Goal: Use online tool/utility: Utilize a website feature to perform a specific function

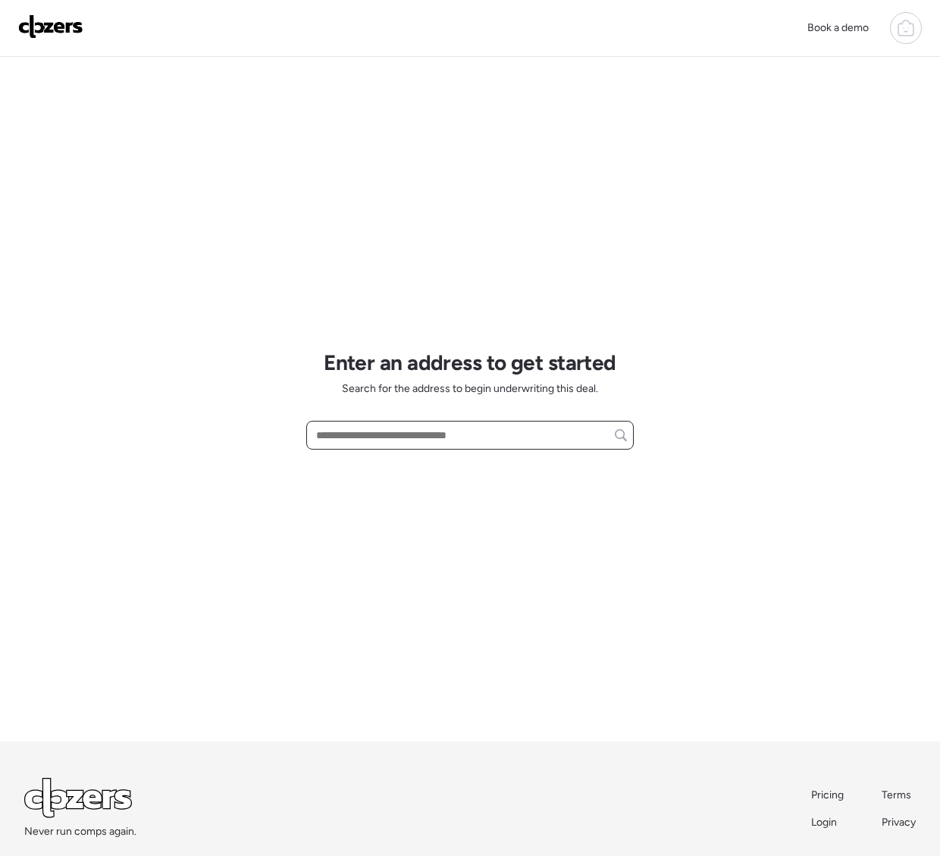
click at [384, 429] on input "text" at bounding box center [470, 435] width 314 height 21
paste input "**********"
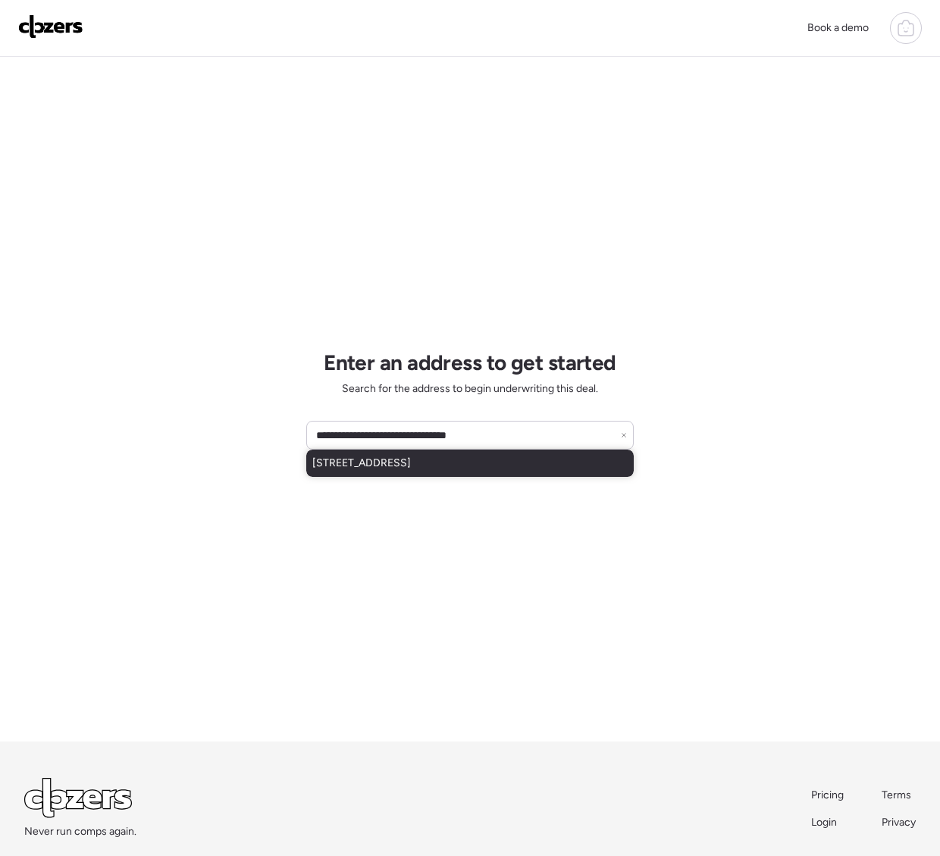
click at [384, 457] on span "4246 N 10th Pl, Phoenix, AZ, 85014" at bounding box center [361, 463] width 99 height 15
type input "**********"
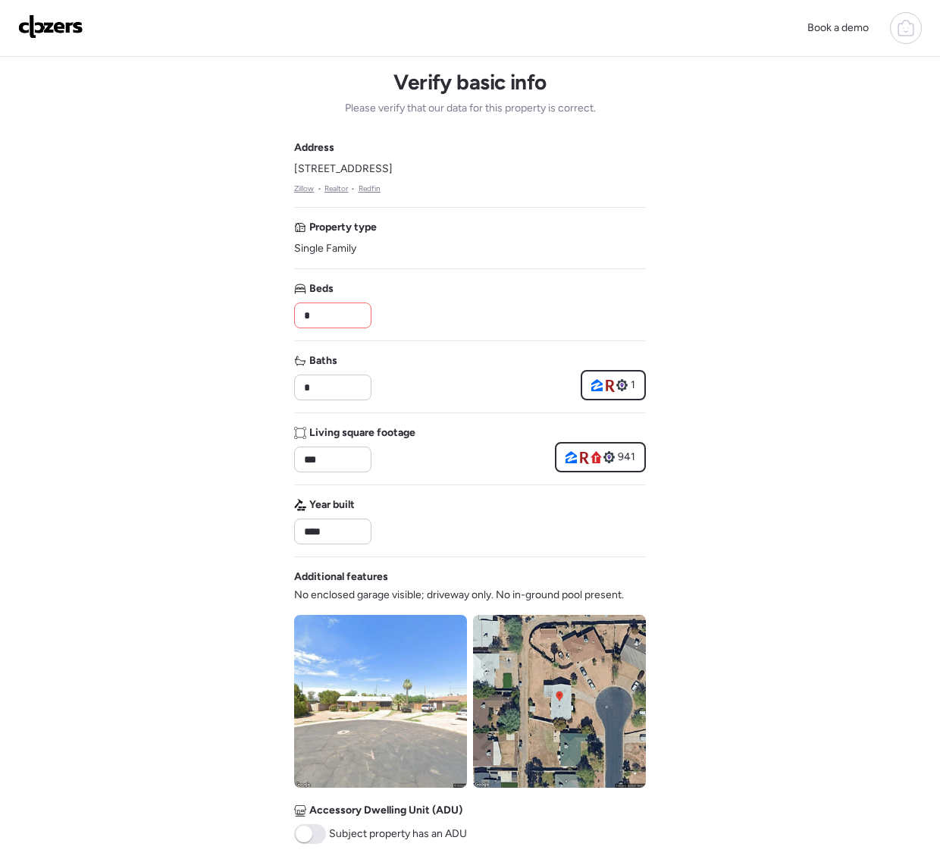
click at [323, 312] on input "*" at bounding box center [333, 315] width 64 height 21
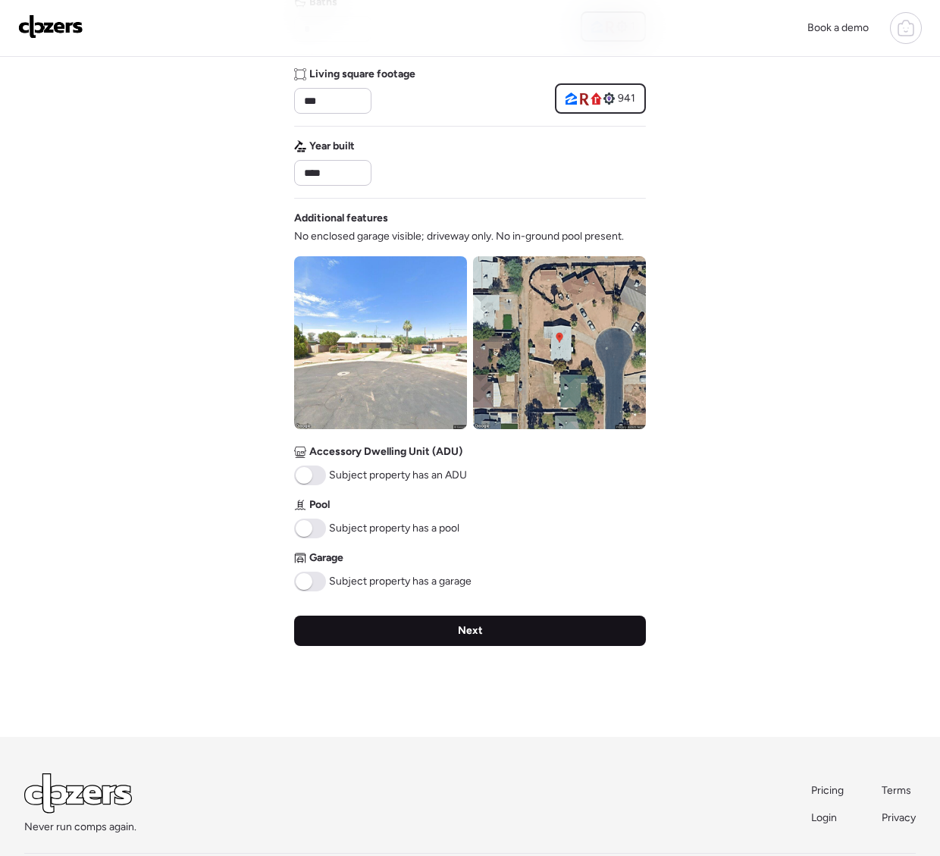
type input "*"
click at [417, 625] on div "Next" at bounding box center [470, 631] width 352 height 30
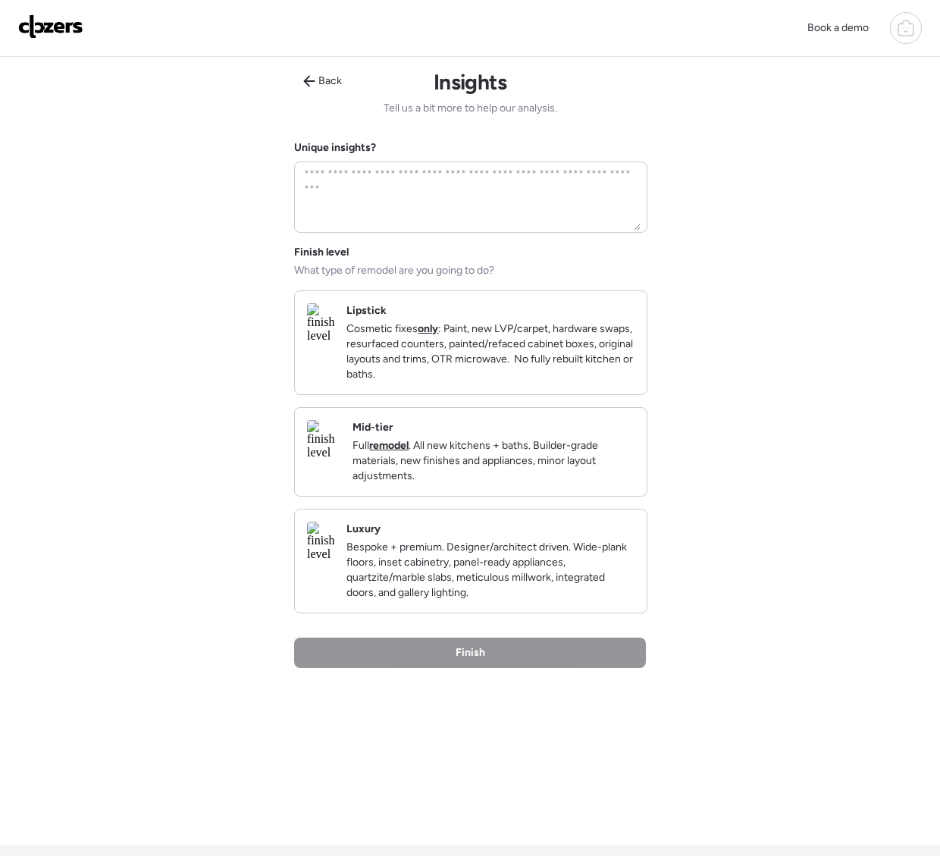
click at [481, 382] on p "Cosmetic fixes only : Paint, new LVP/carpet, hardware swaps, resurfaced counter…" at bounding box center [490, 351] width 288 height 61
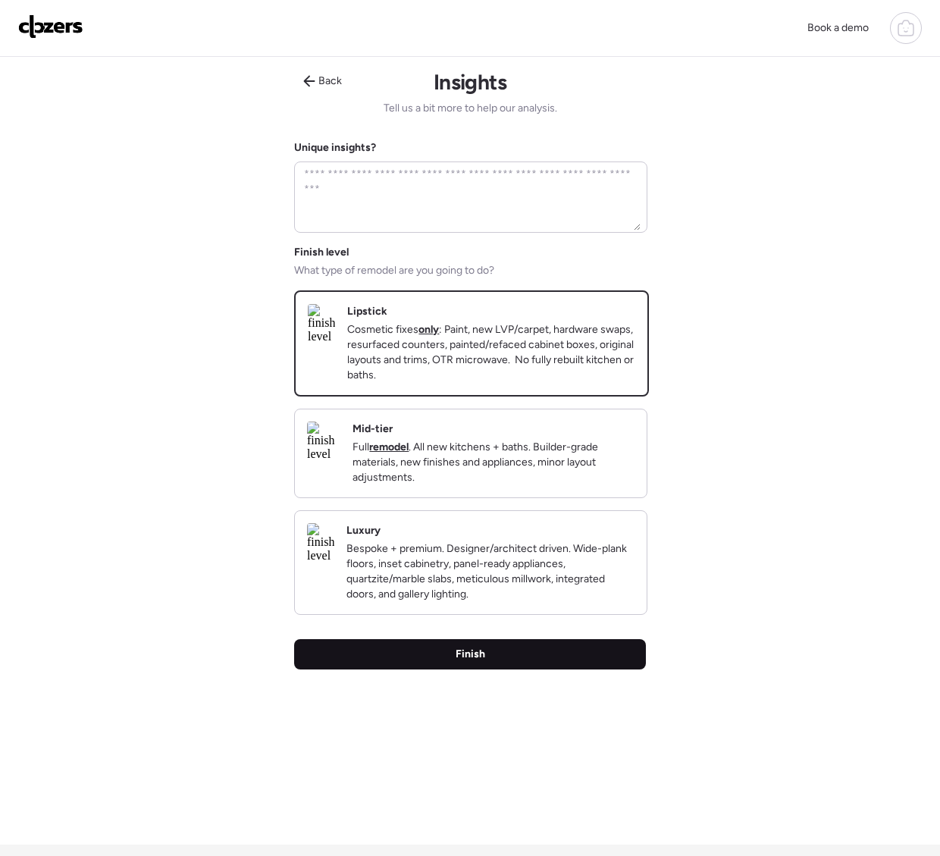
click at [484, 669] on div "Finish" at bounding box center [470, 654] width 352 height 30
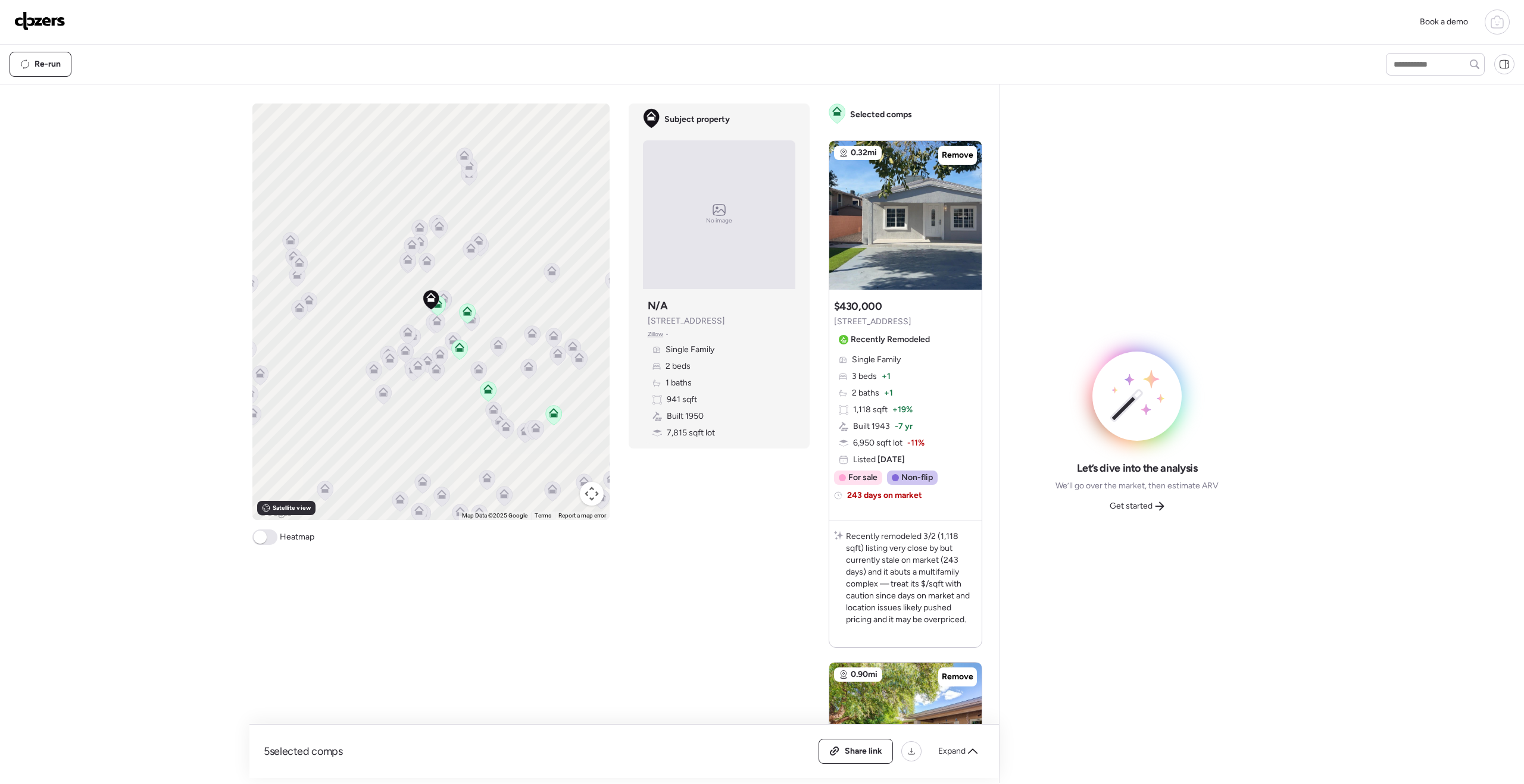
click at [697, 505] on span "Get started" at bounding box center [1131, 506] width 43 height 12
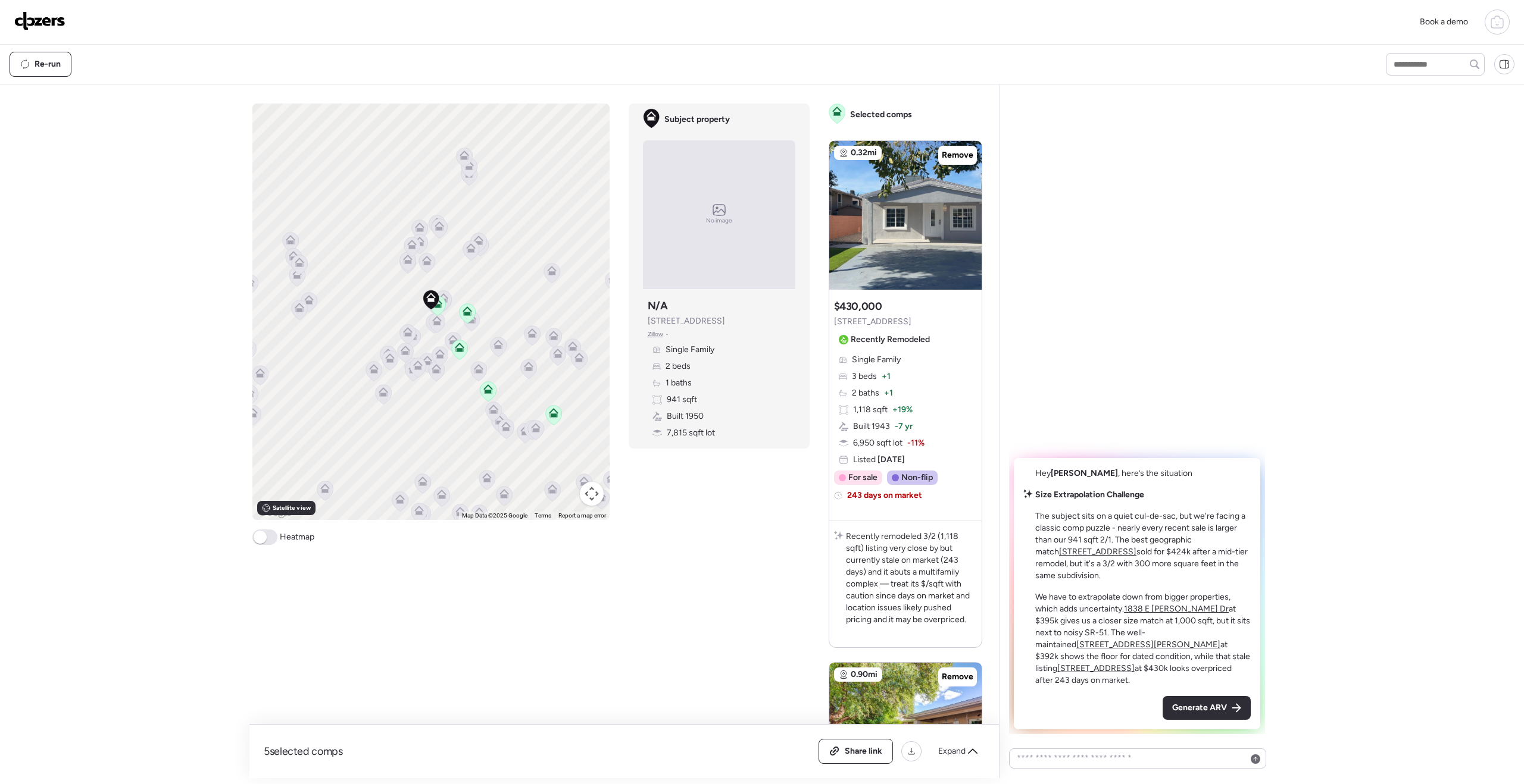
click at [697, 577] on span "Generate ARV" at bounding box center [1200, 708] width 55 height 12
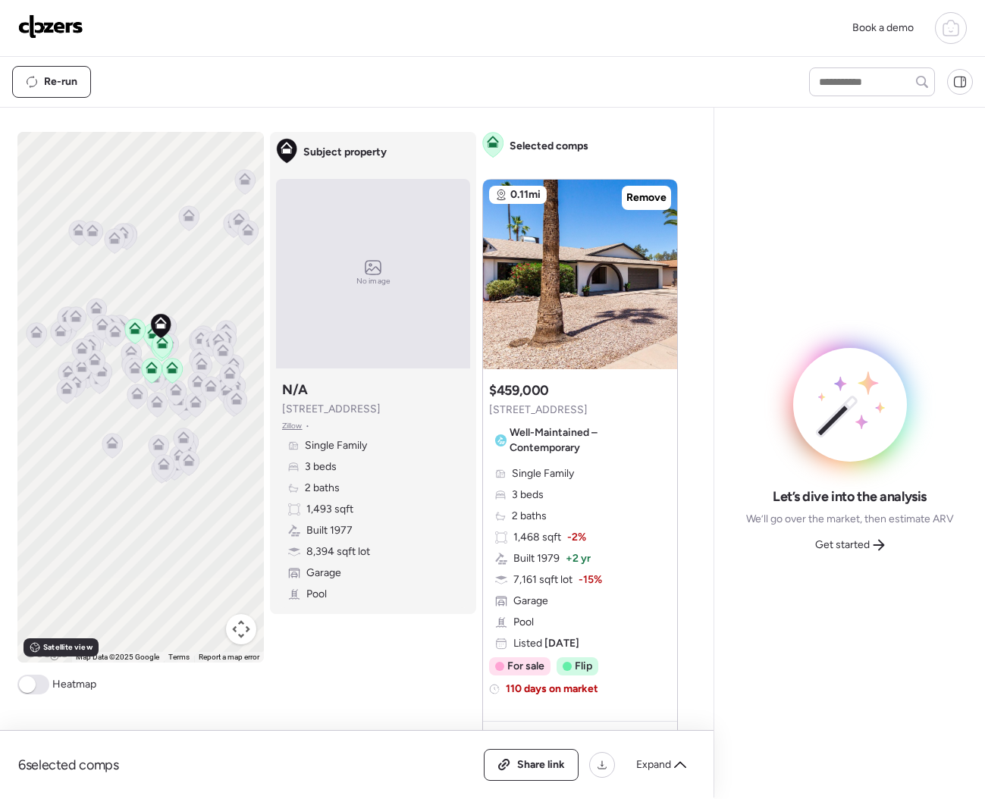
click at [200, 29] on div "Book a demo" at bounding box center [492, 28] width 948 height 32
click at [528, 682] on span "Share link" at bounding box center [541, 764] width 48 height 15
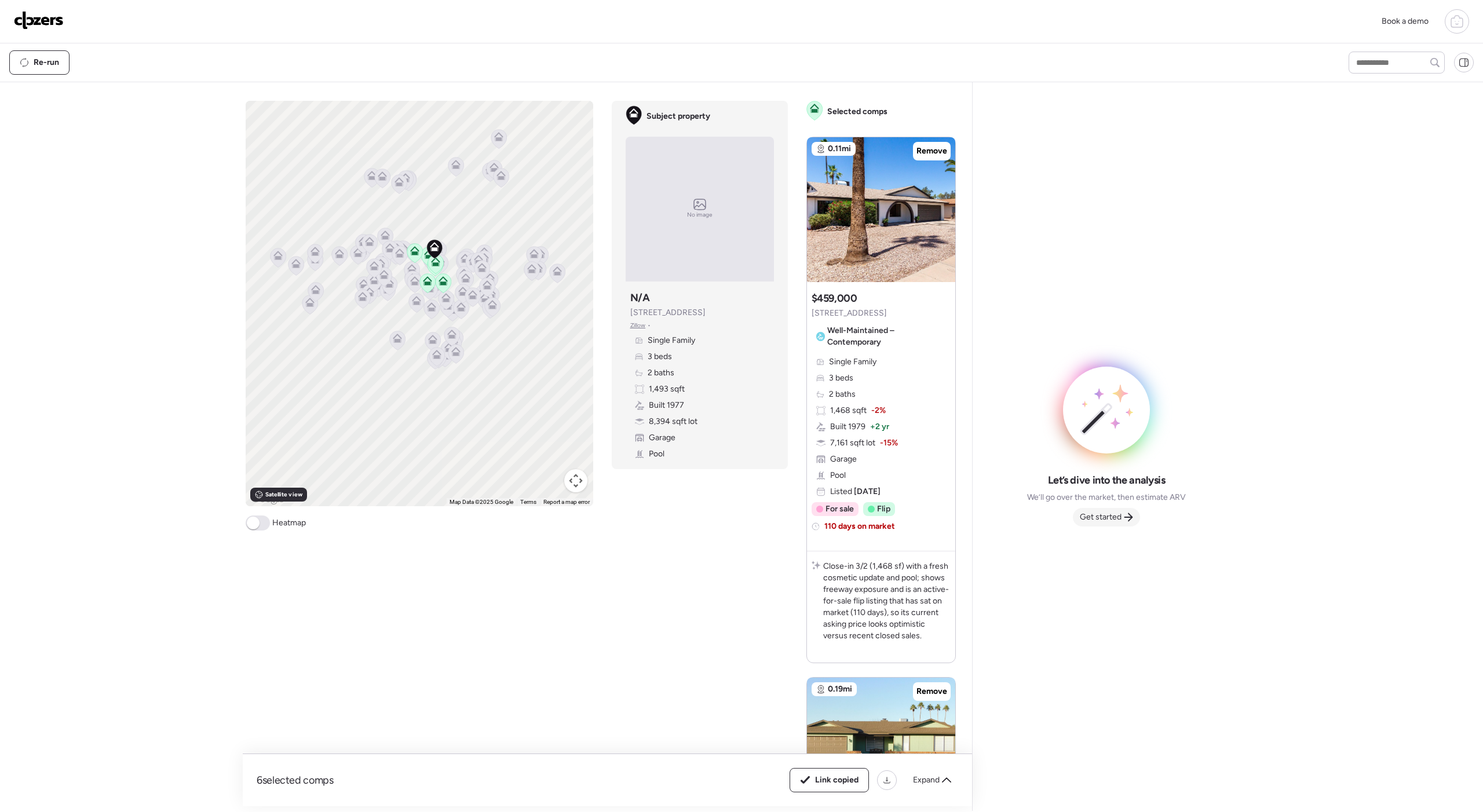
click at [636, 518] on icon at bounding box center [1128, 517] width 9 height 9
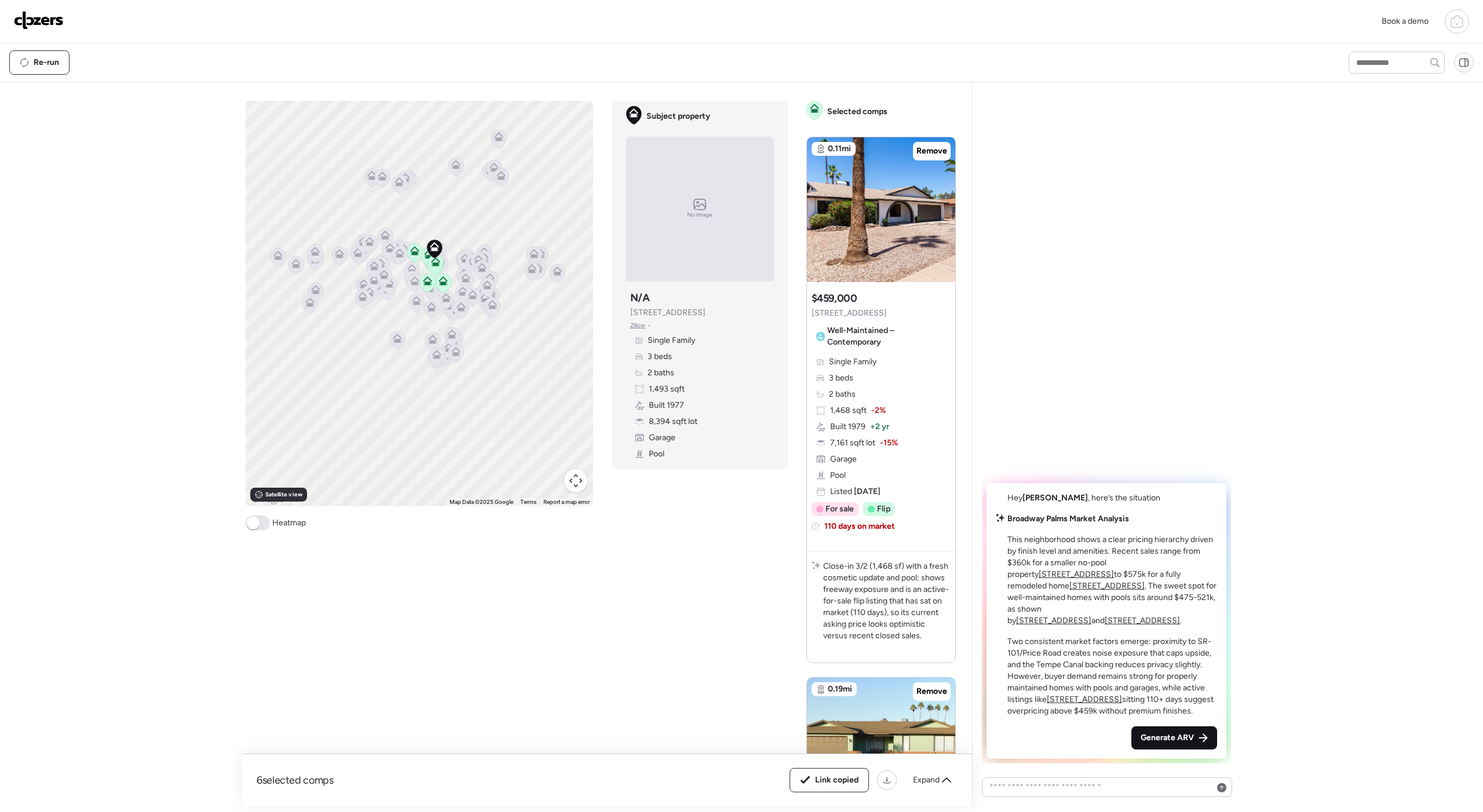
click at [636, 521] on span "Generate ARV" at bounding box center [1167, 737] width 53 height 11
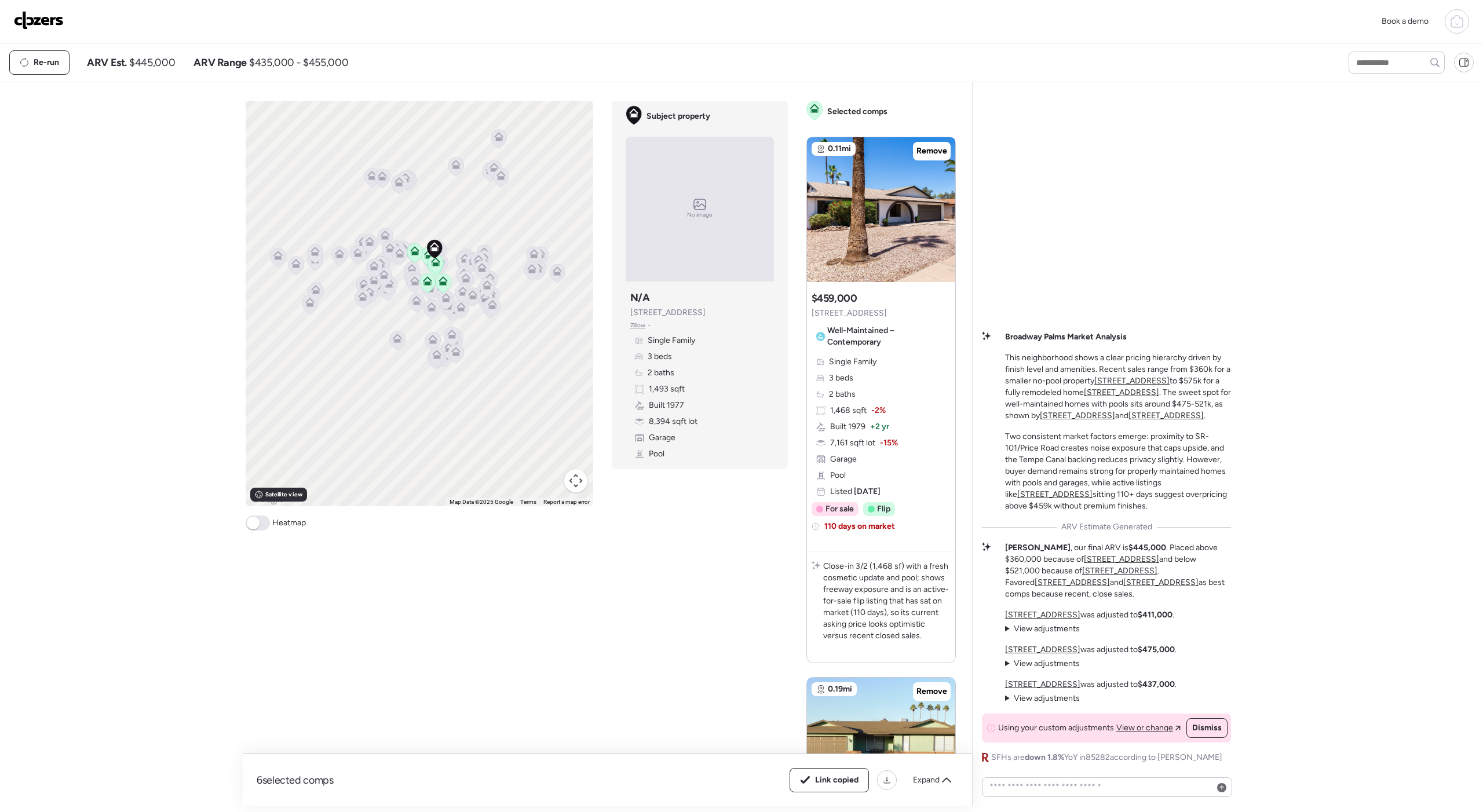
click at [61, 21] on img at bounding box center [38, 20] width 50 height 18
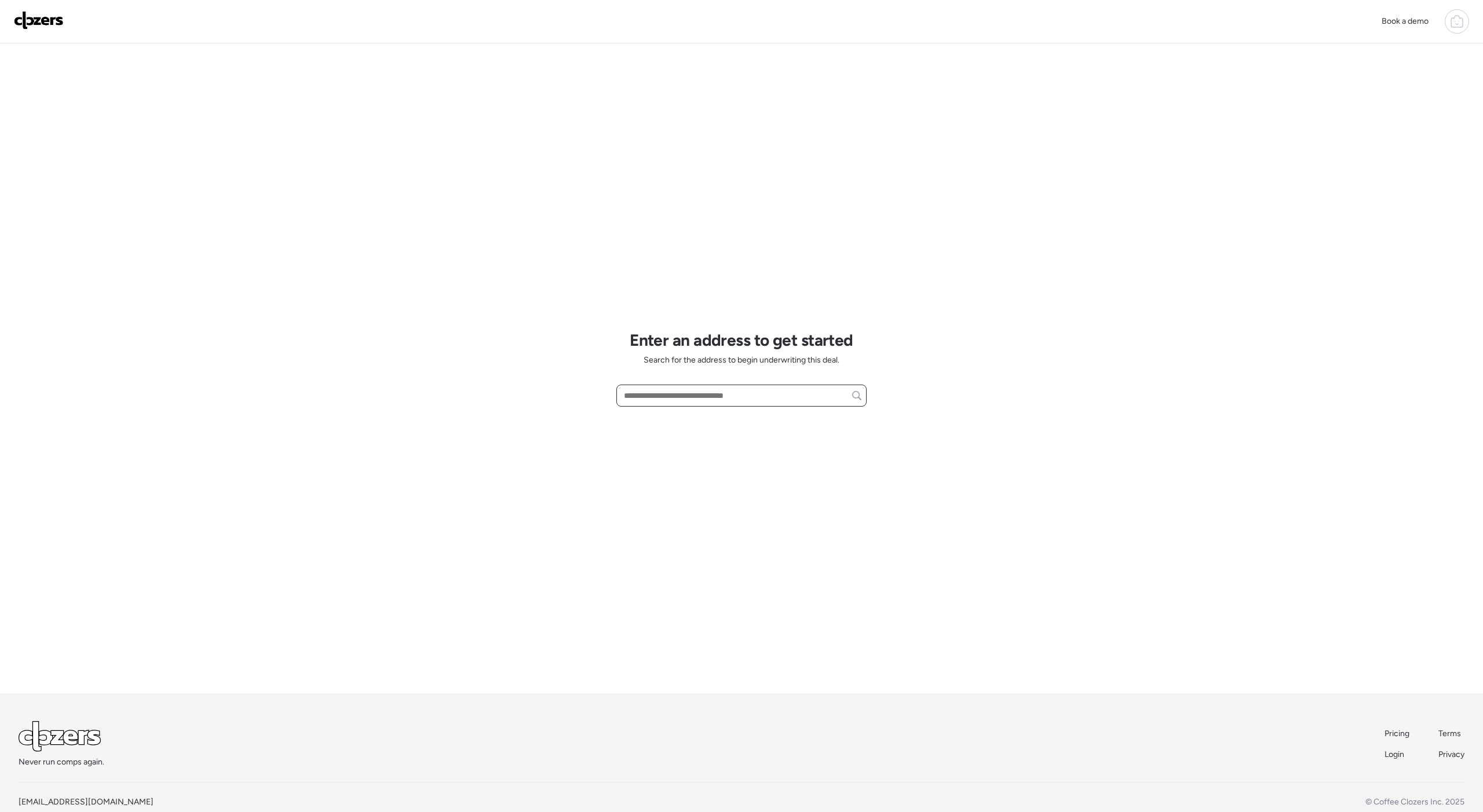
click at [701, 393] on input "text" at bounding box center [741, 395] width 240 height 16
paste input "**********"
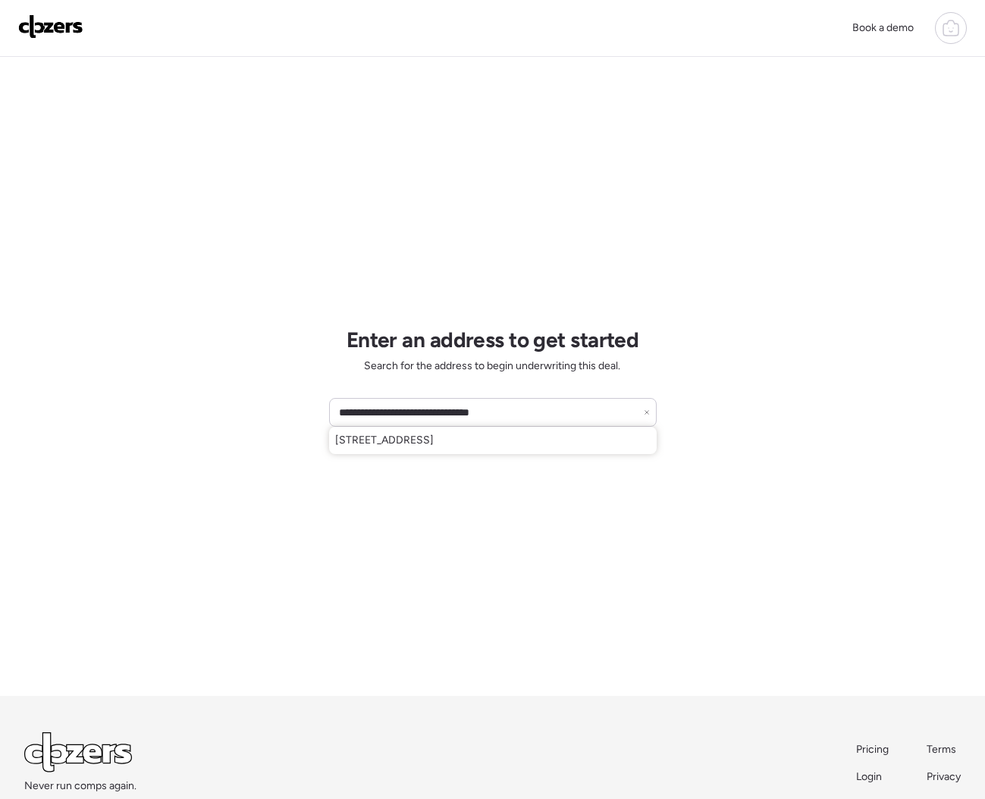
click at [415, 448] on div "7031 N 32nd Ave, Phoenix, AZ, 85051" at bounding box center [492, 440] width 327 height 27
type input "**********"
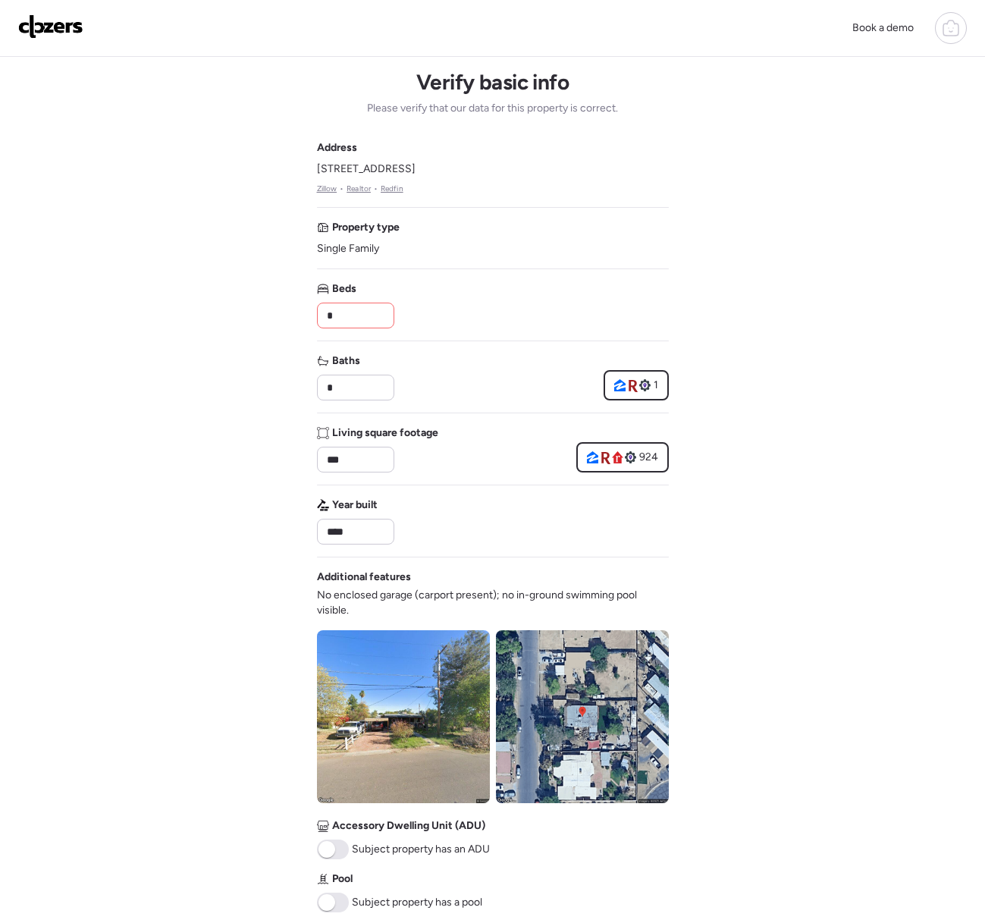
scroll to position [1, 0]
click at [343, 312] on input "*" at bounding box center [356, 314] width 64 height 21
type input "*"
drag, startPoint x: 336, startPoint y: 378, endPoint x: 335, endPoint y: 385, distance: 7.6
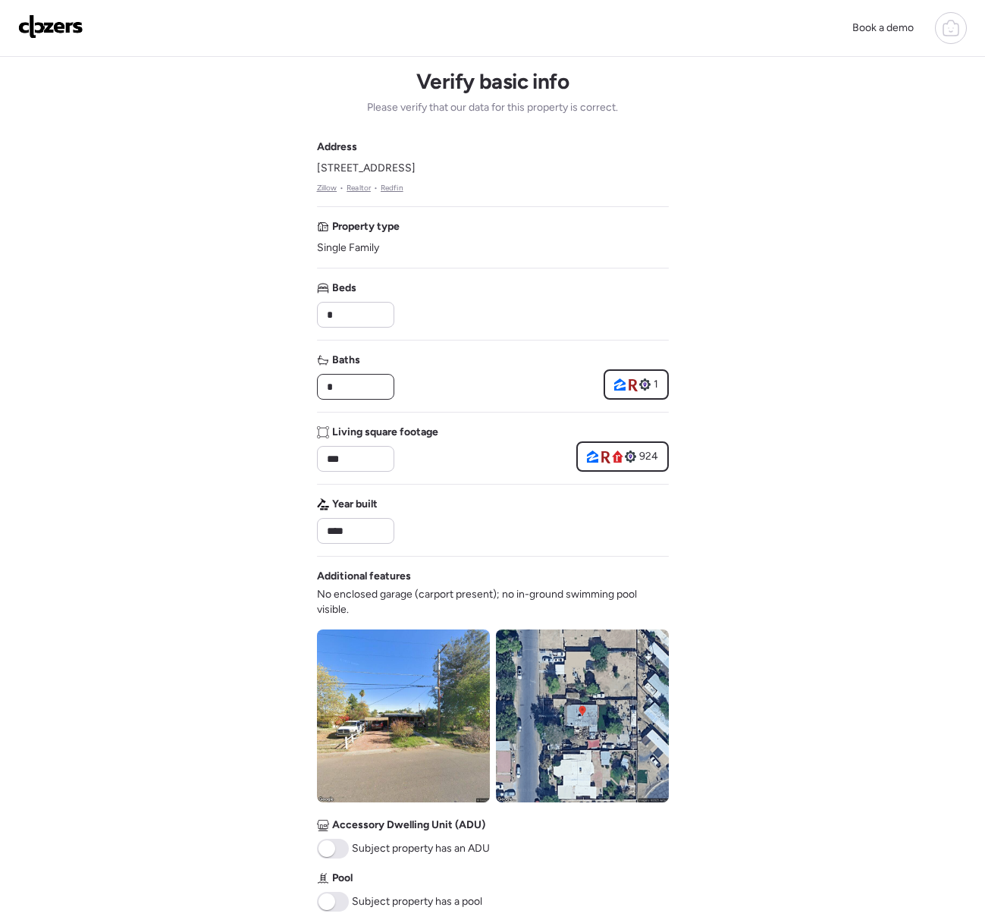
click at [336, 378] on input "*" at bounding box center [356, 386] width 64 height 21
click at [335, 385] on input "*" at bounding box center [356, 386] width 64 height 21
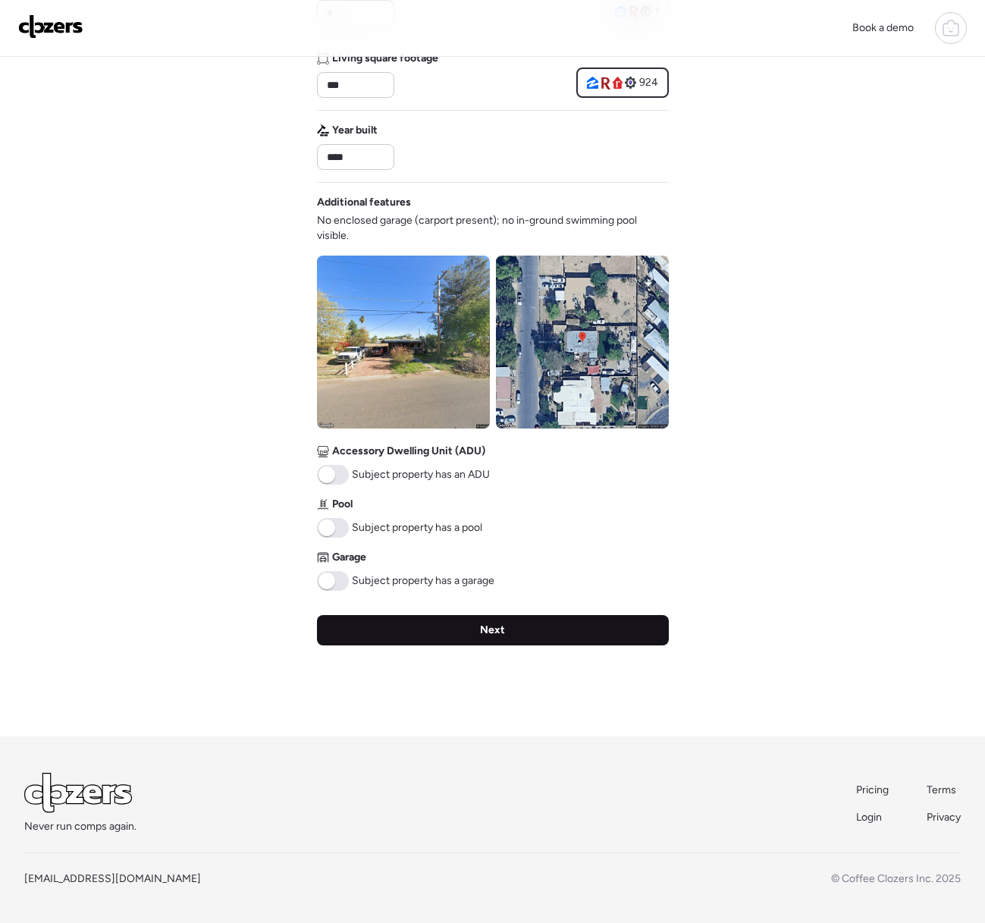
type input "*"
click at [404, 620] on div "Next" at bounding box center [493, 630] width 352 height 30
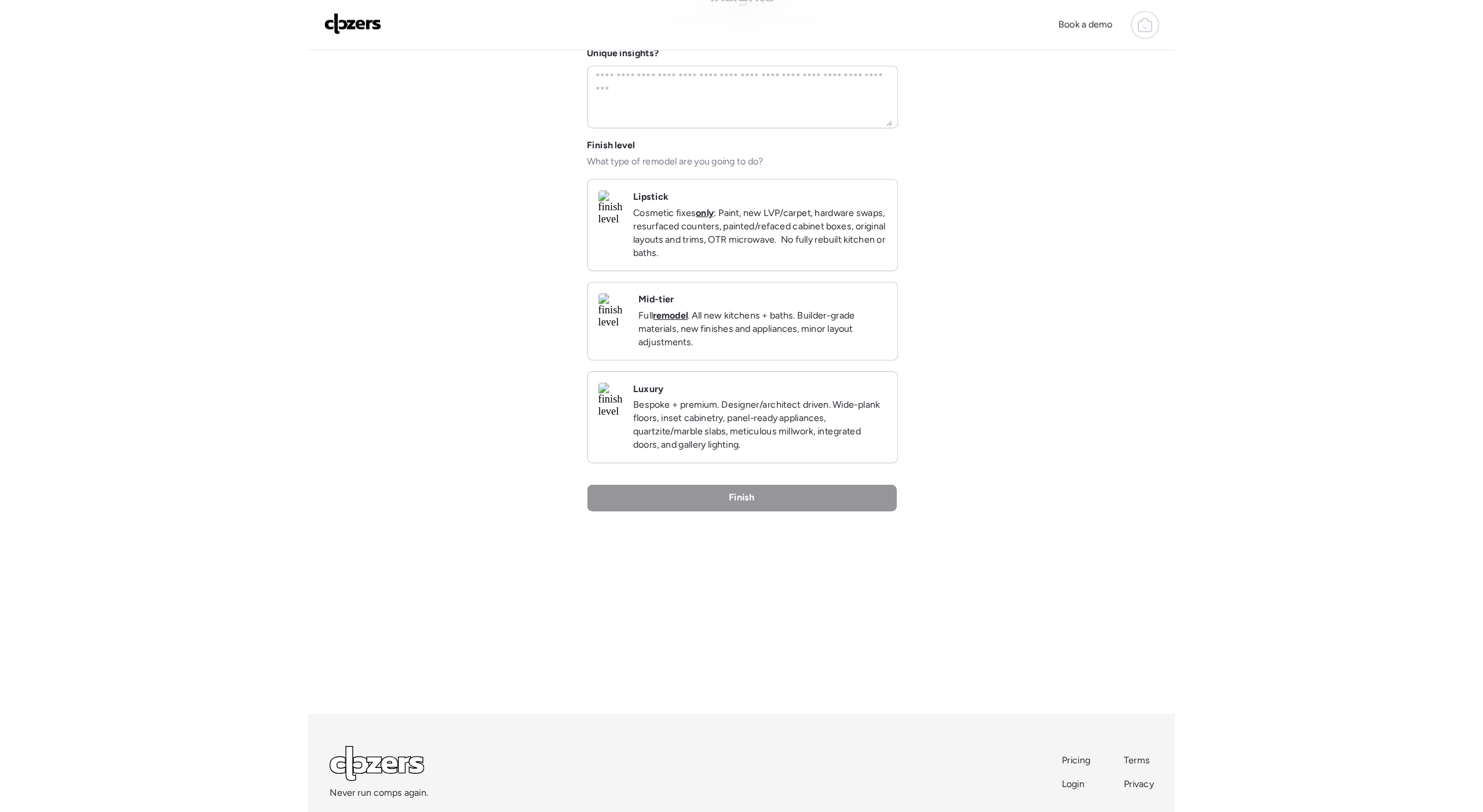
scroll to position [0, 0]
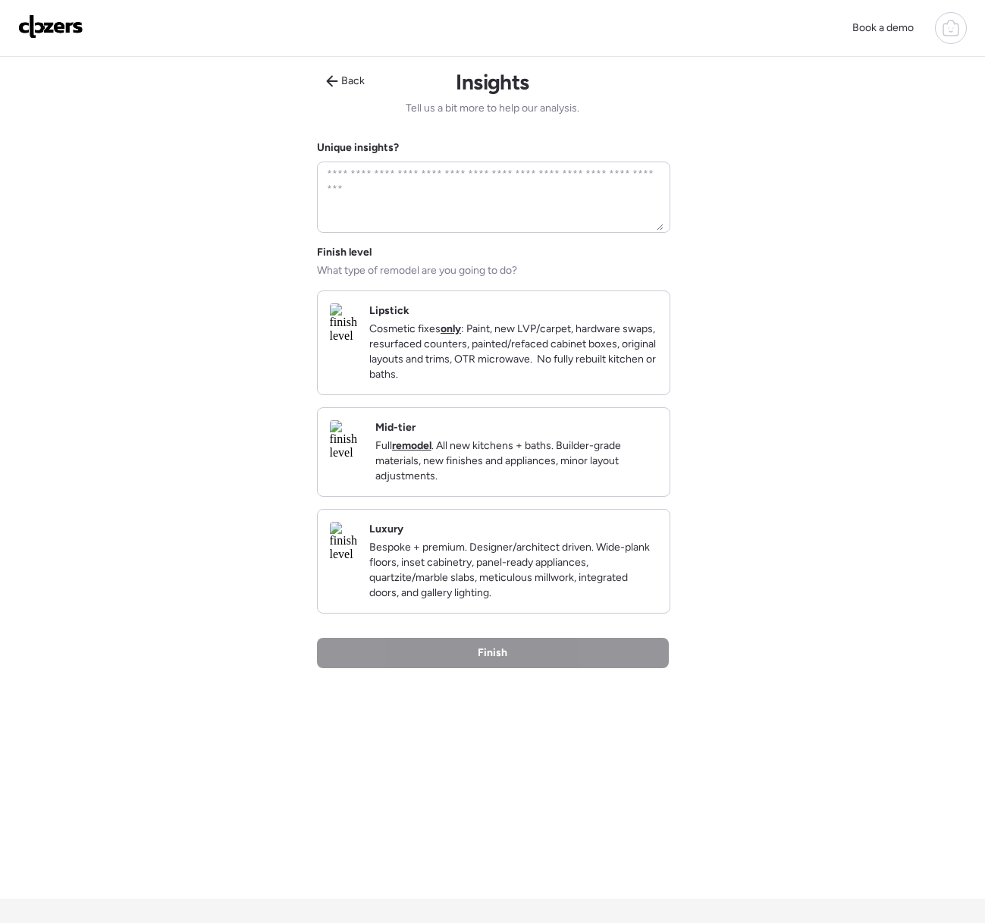
click at [508, 382] on p "Cosmetic fixes only : Paint, new LVP/carpet, hardware swaps, resurfaced counter…" at bounding box center [513, 351] width 288 height 61
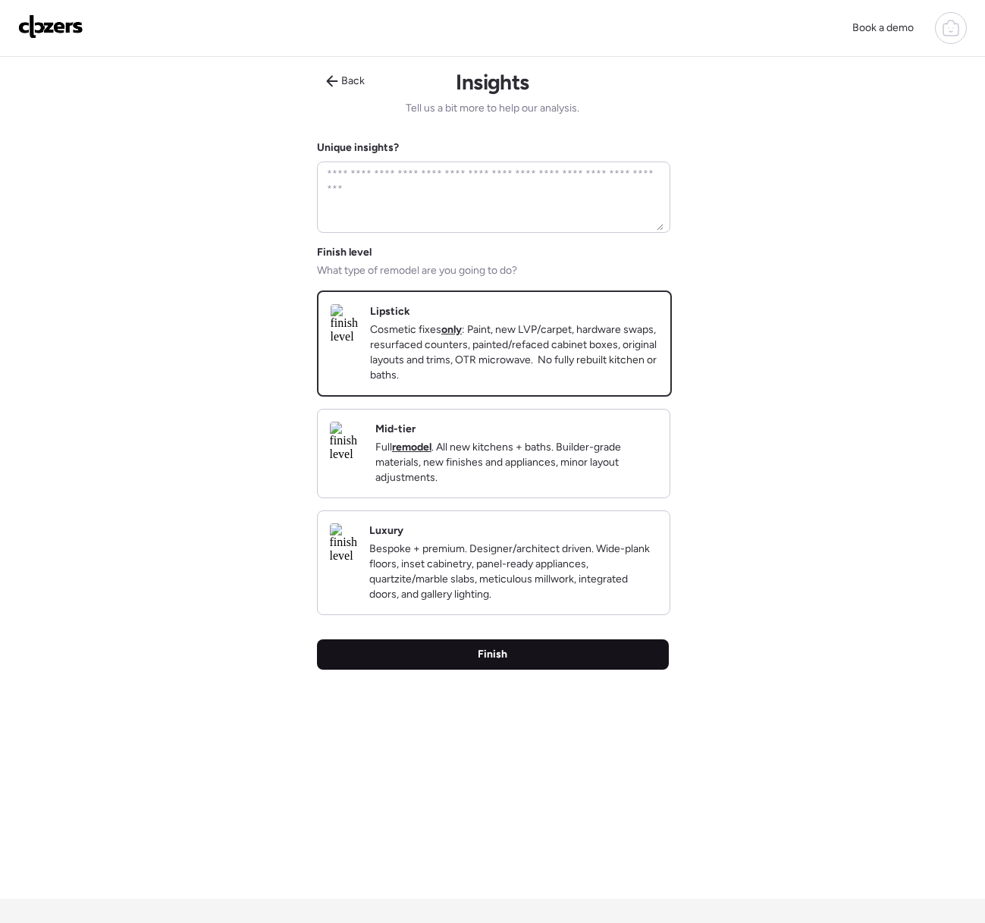
click at [522, 669] on div "Finish" at bounding box center [493, 654] width 352 height 30
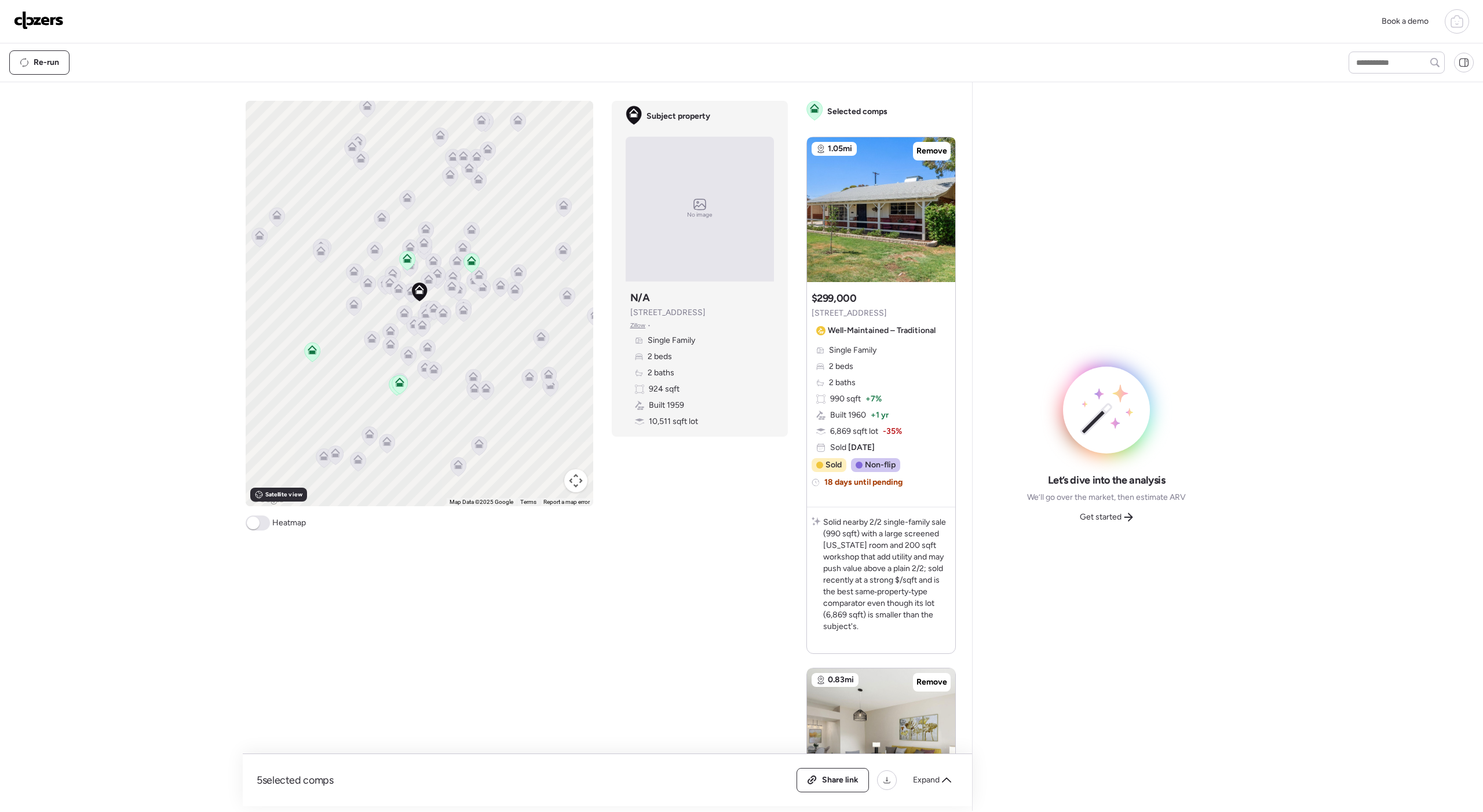
click at [1093, 516] on span "Get started" at bounding box center [1100, 516] width 42 height 11
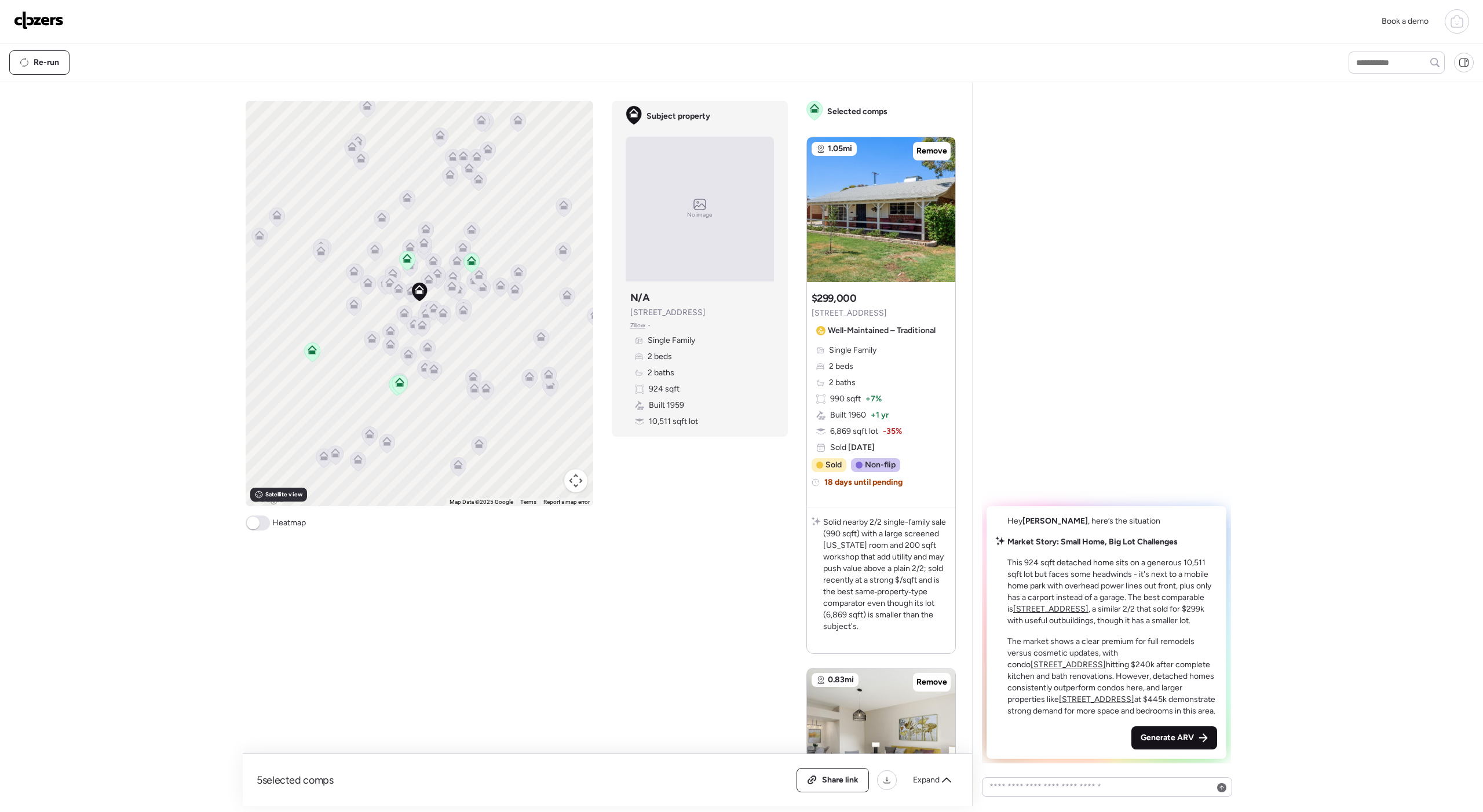
click at [1136, 736] on div "Generate ARV" at bounding box center [1174, 738] width 86 height 23
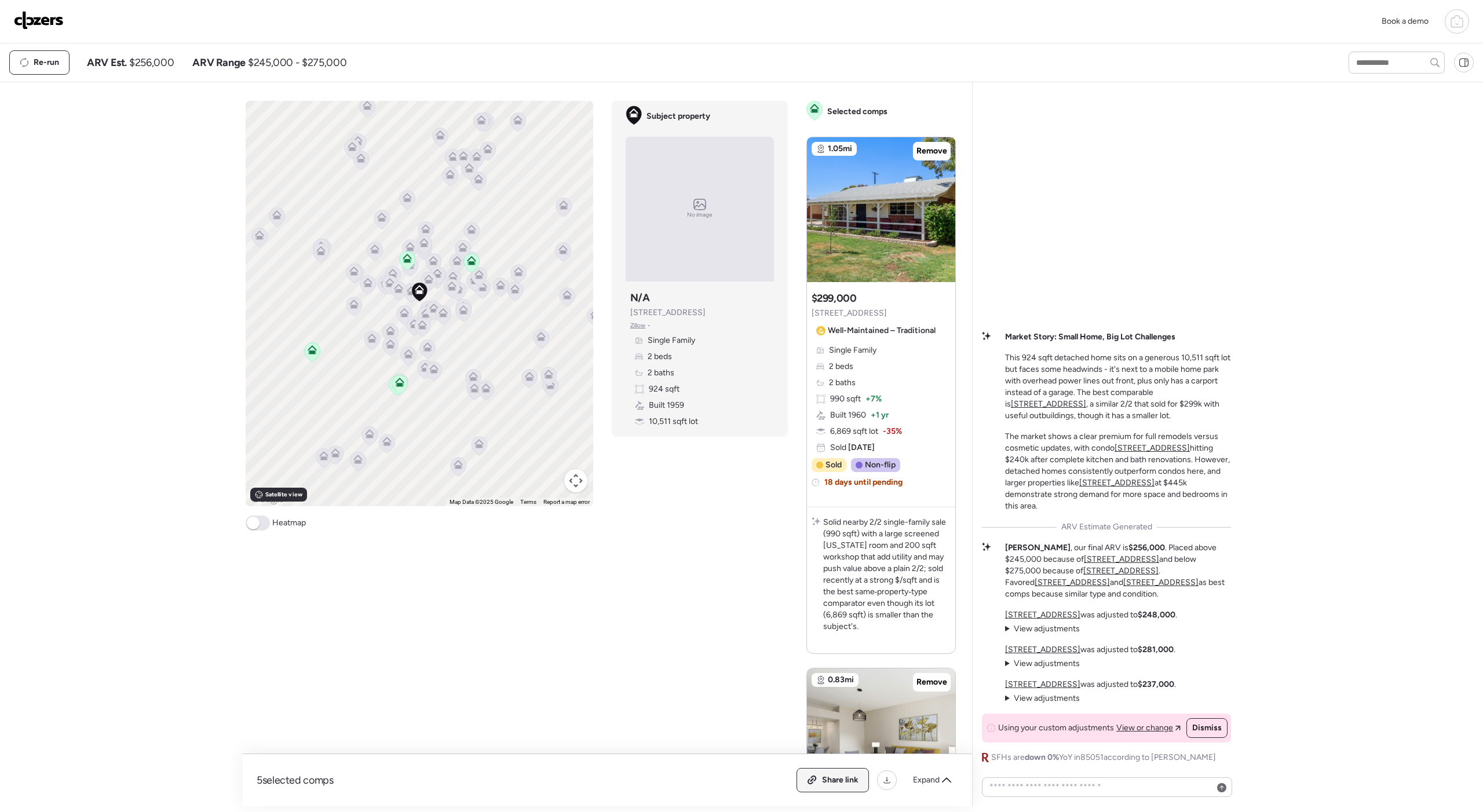
click at [801, 779] on div "Share link" at bounding box center [832, 780] width 71 height 23
click at [42, 21] on img at bounding box center [38, 20] width 50 height 18
